Goal: Task Accomplishment & Management: Complete application form

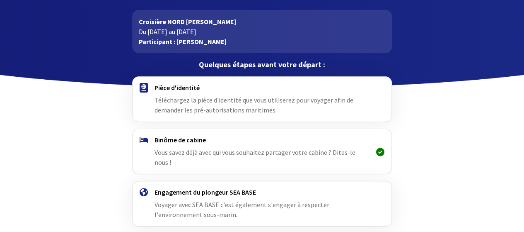
scroll to position [25, 0]
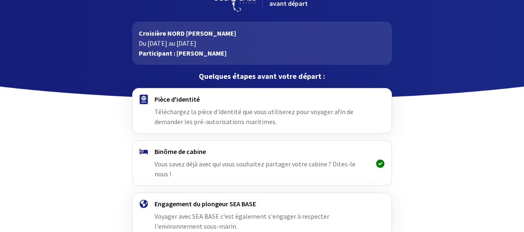
click at [175, 107] on font "Téléchargez la pièce d'identité que vous utiliserez pour voyager afin de demand…" at bounding box center [254, 116] width 199 height 18
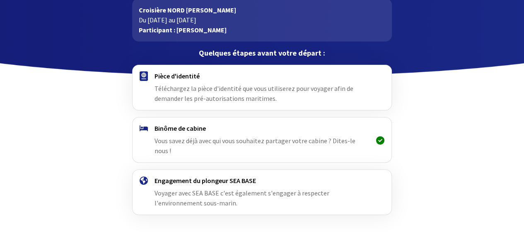
scroll to position [66, 0]
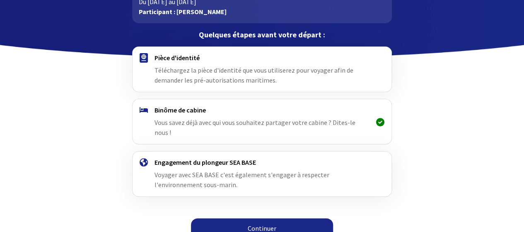
click at [277, 218] on link "Continuer" at bounding box center [262, 228] width 142 height 20
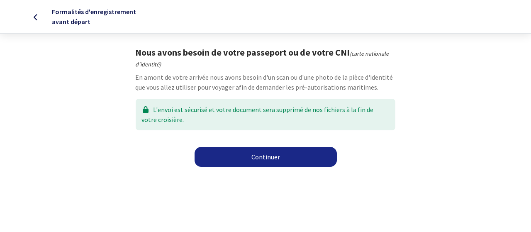
click at [274, 159] on font "Continuer" at bounding box center [265, 157] width 29 height 8
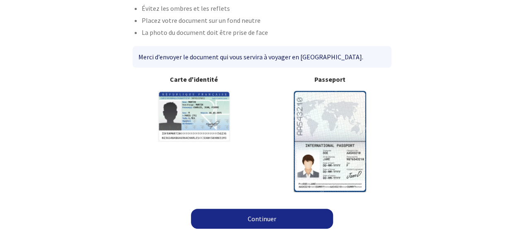
scroll to position [78, 0]
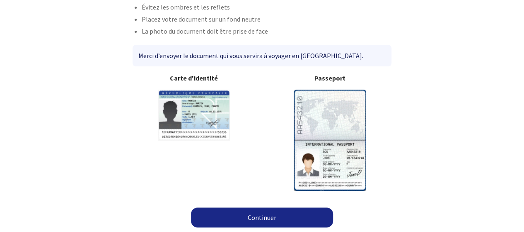
click at [339, 142] on img at bounding box center [330, 140] width 73 height 101
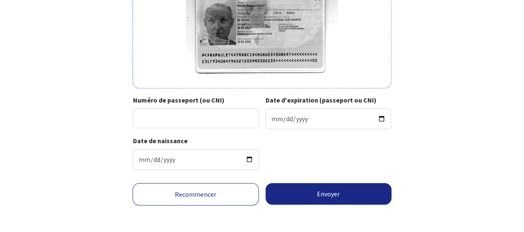
scroll to position [199, 0]
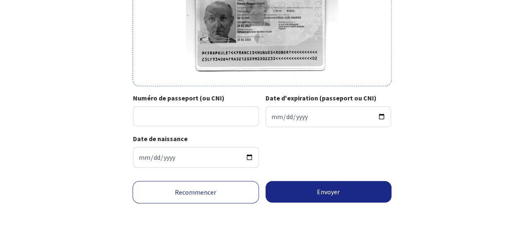
click at [285, 145] on div "Date de naissance [DATE]" at bounding box center [262, 153] width 258 height 41
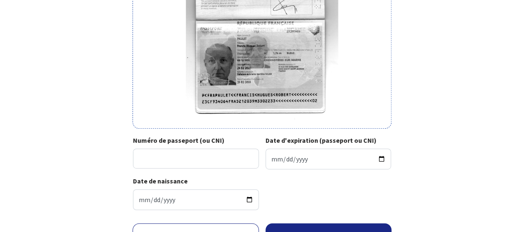
scroll to position [166, 0]
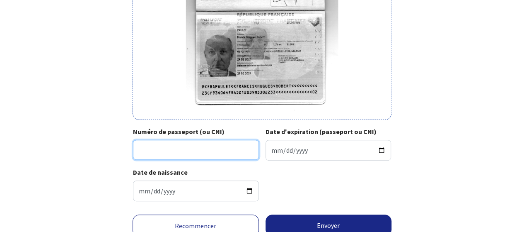
click at [155, 150] on input "Numéro de passeport (ou CNI)" at bounding box center [196, 150] width 126 height 20
type input "23CF93406"
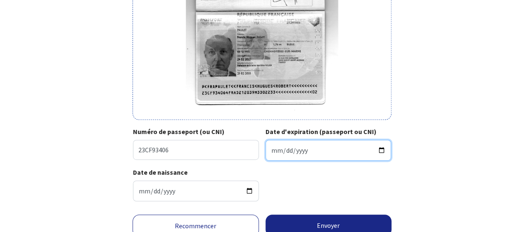
click at [300, 155] on input "Date d'expiration (passeport ou CNI)" at bounding box center [329, 150] width 126 height 21
type input "[DATE]"
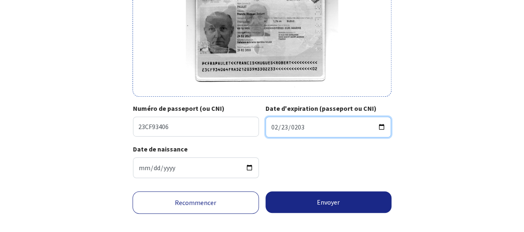
scroll to position [199, 0]
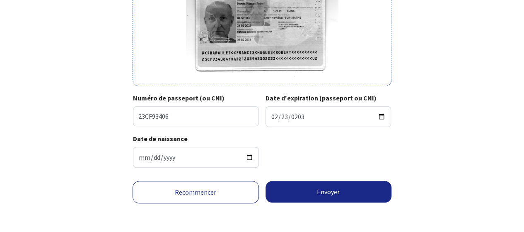
click at [203, 193] on link "Recommencer" at bounding box center [196, 192] width 126 height 22
